Goal: Information Seeking & Learning: Understand process/instructions

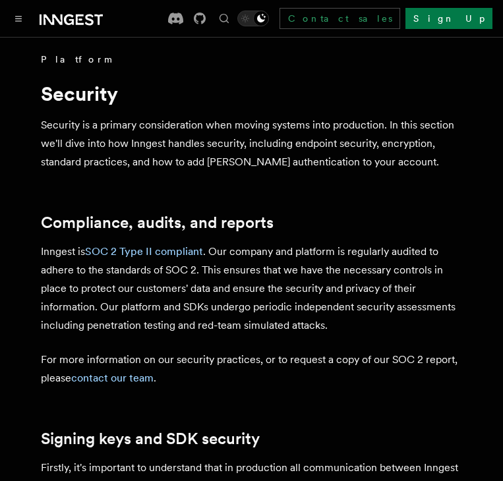
scroll to position [367, 0]
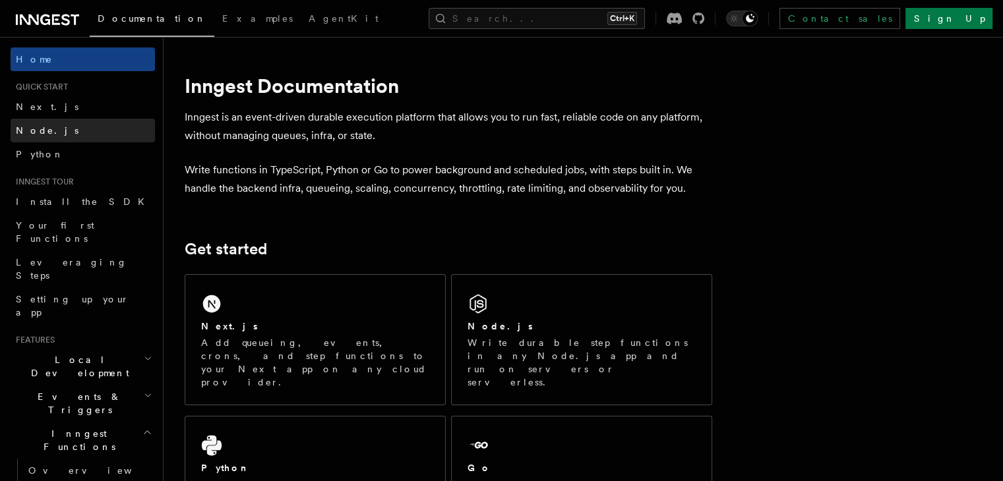
click at [75, 130] on link "Node.js" at bounding box center [83, 131] width 144 height 24
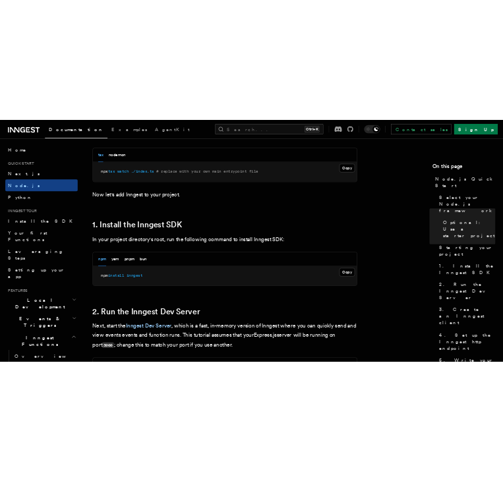
scroll to position [791, 0]
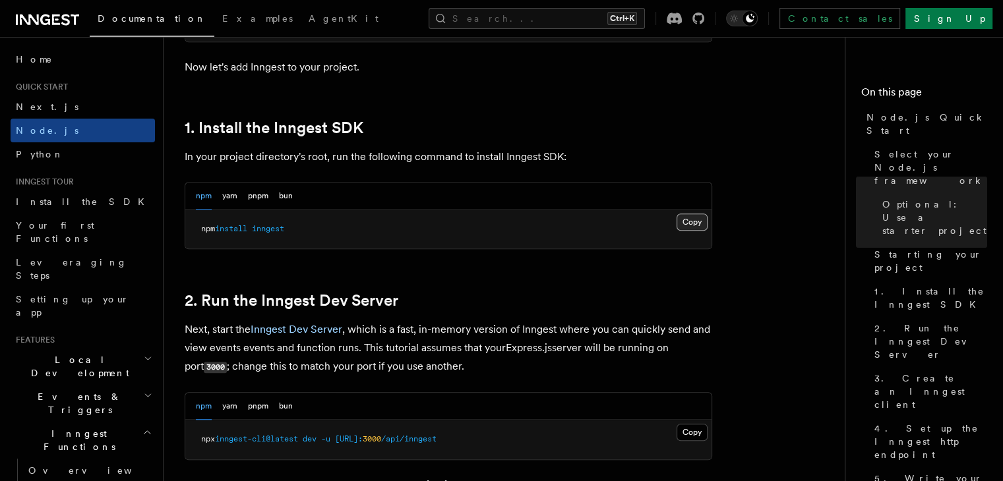
click at [694, 225] on button "Copy Copied" at bounding box center [692, 222] width 31 height 17
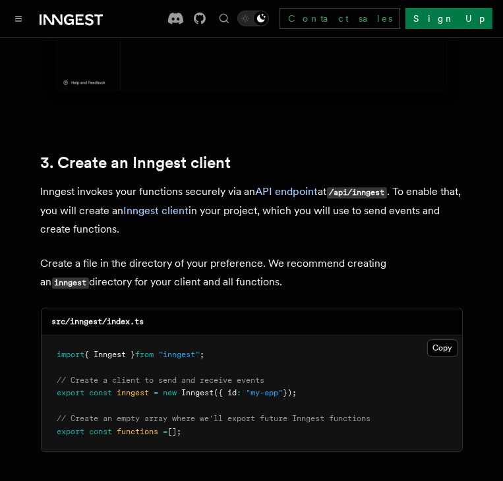
scroll to position [1648, 0]
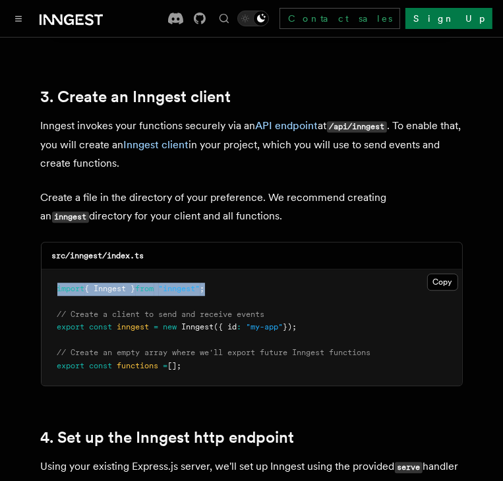
drag, startPoint x: 229, startPoint y: 272, endPoint x: 58, endPoint y: 272, distance: 171.4
click at [58, 272] on pre "import { Inngest } from "inngest" ; // Create a client to send and receive even…" at bounding box center [252, 328] width 421 height 117
copy span "import { Inngest } from "inngest" ;"
click at [437, 274] on button "Copy Copied" at bounding box center [442, 282] width 31 height 17
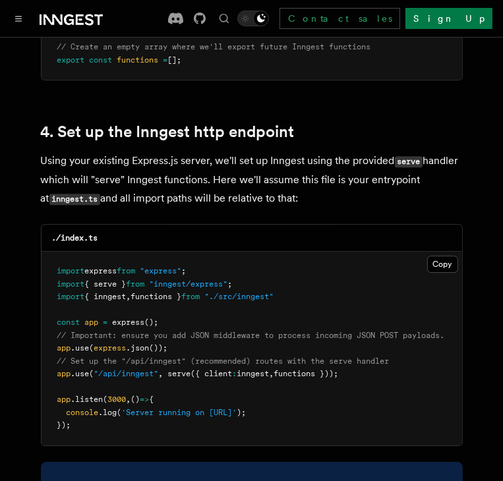
scroll to position [1978, 0]
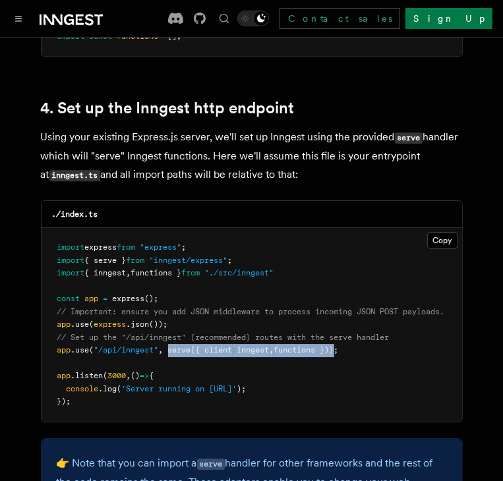
drag, startPoint x: 346, startPoint y: 336, endPoint x: 171, endPoint y: 336, distance: 174.7
click at [171, 346] on span "app .use ( "/api/inngest" , serve ({ client : inngest , functions }));" at bounding box center [198, 350] width 282 height 9
copy span "serve ({ client : inngest , functions })"
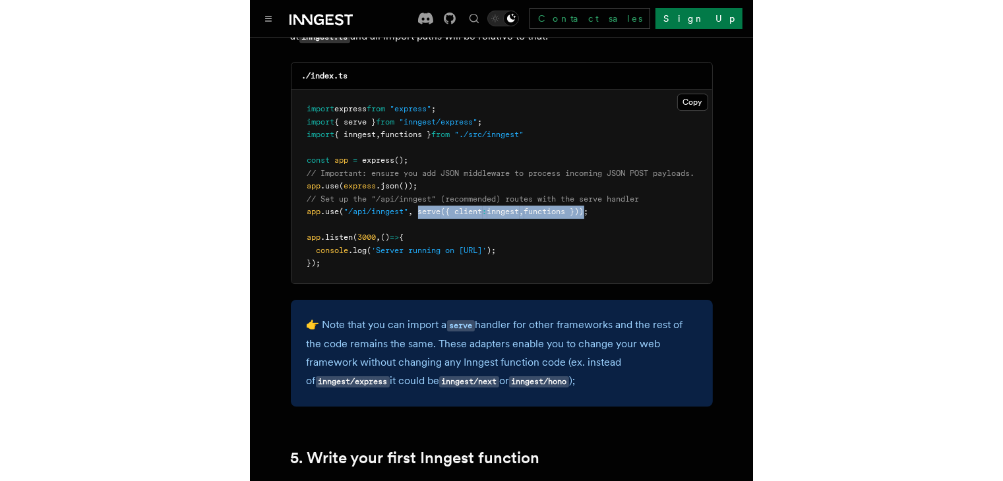
scroll to position [2044, 0]
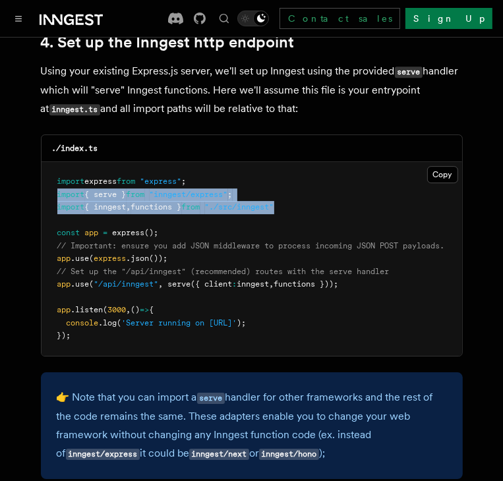
drag, startPoint x: 300, startPoint y: 194, endPoint x: 53, endPoint y: 183, distance: 247.5
click at [53, 183] on pre "import express from "express" ; import { serve } from "inngest/express" ; impor…" at bounding box center [252, 259] width 421 height 194
copy code "import { serve } from "inngest/express" ; import { inngest , functions } from "…"
